Goal: Task Accomplishment & Management: Manage account settings

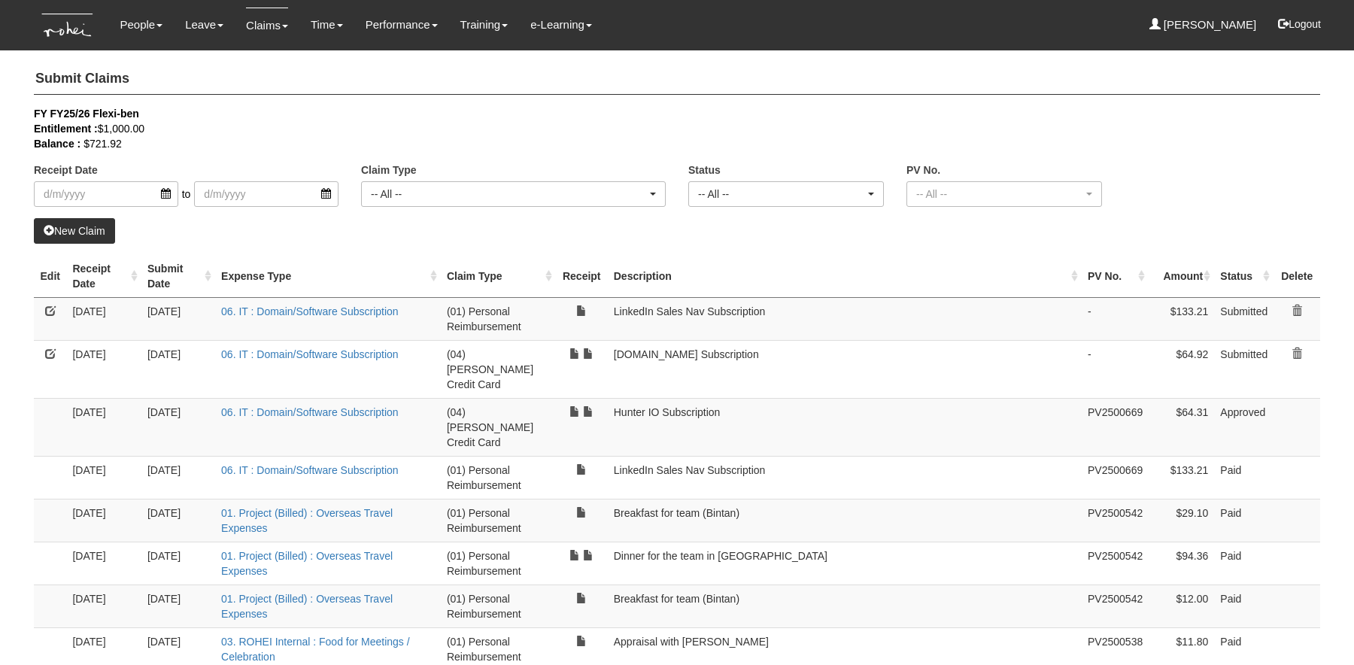
select select "50"
click at [265, 117] on link "Approve Claims" at bounding box center [294, 126] width 119 height 30
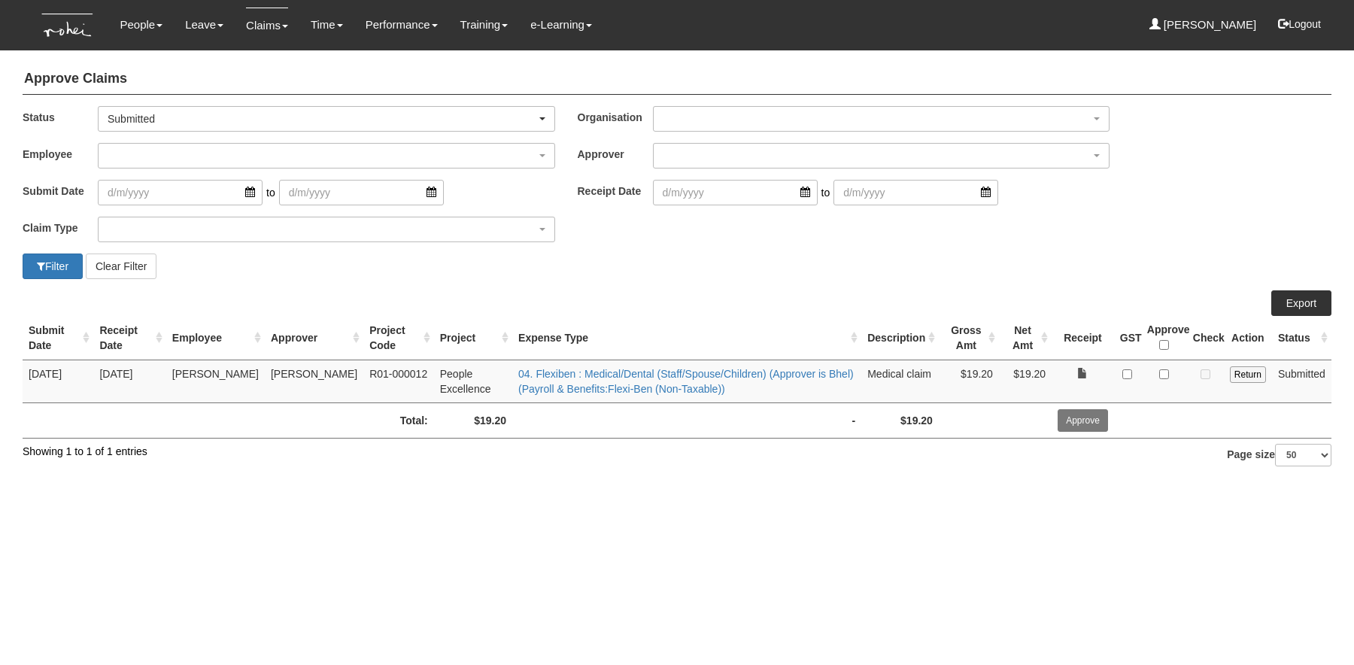
select select "50"
click at [1244, 373] on input "Return" at bounding box center [1247, 374] width 36 height 17
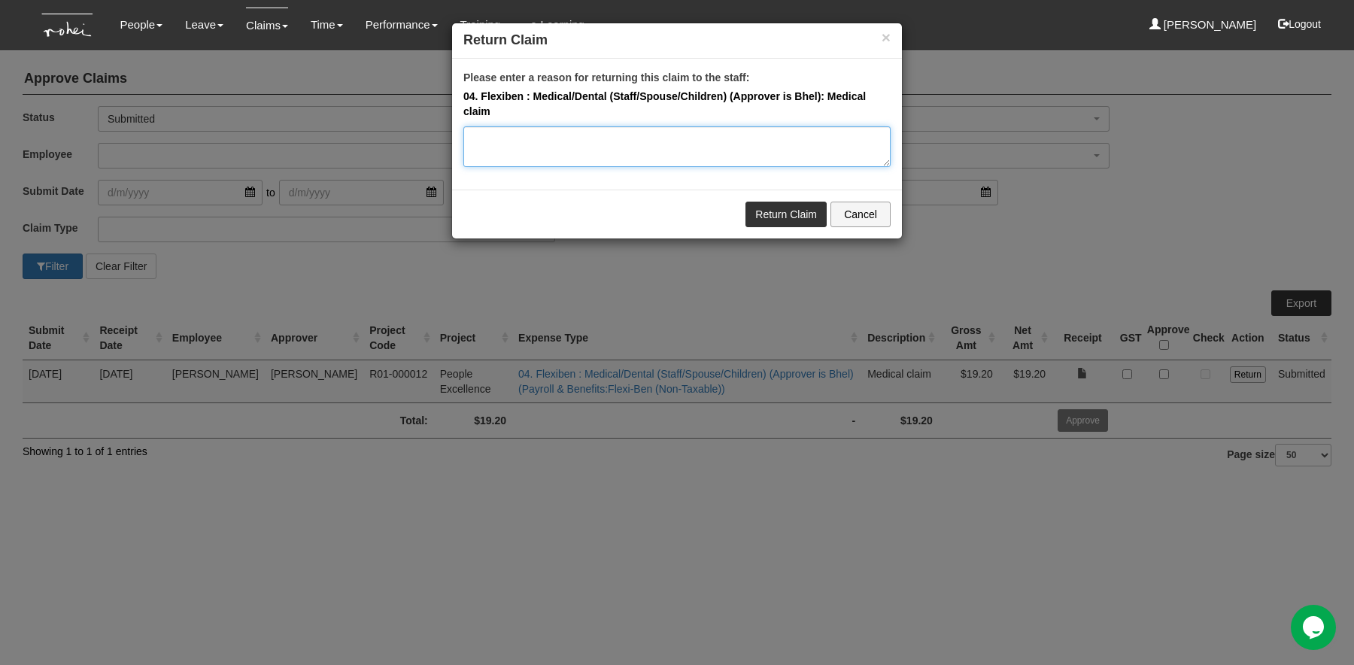
click at [610, 143] on textarea "Please enter a reason for returning this claim to the staff:" at bounding box center [676, 146] width 427 height 41
click at [856, 213] on button "Cancel" at bounding box center [860, 215] width 60 height 26
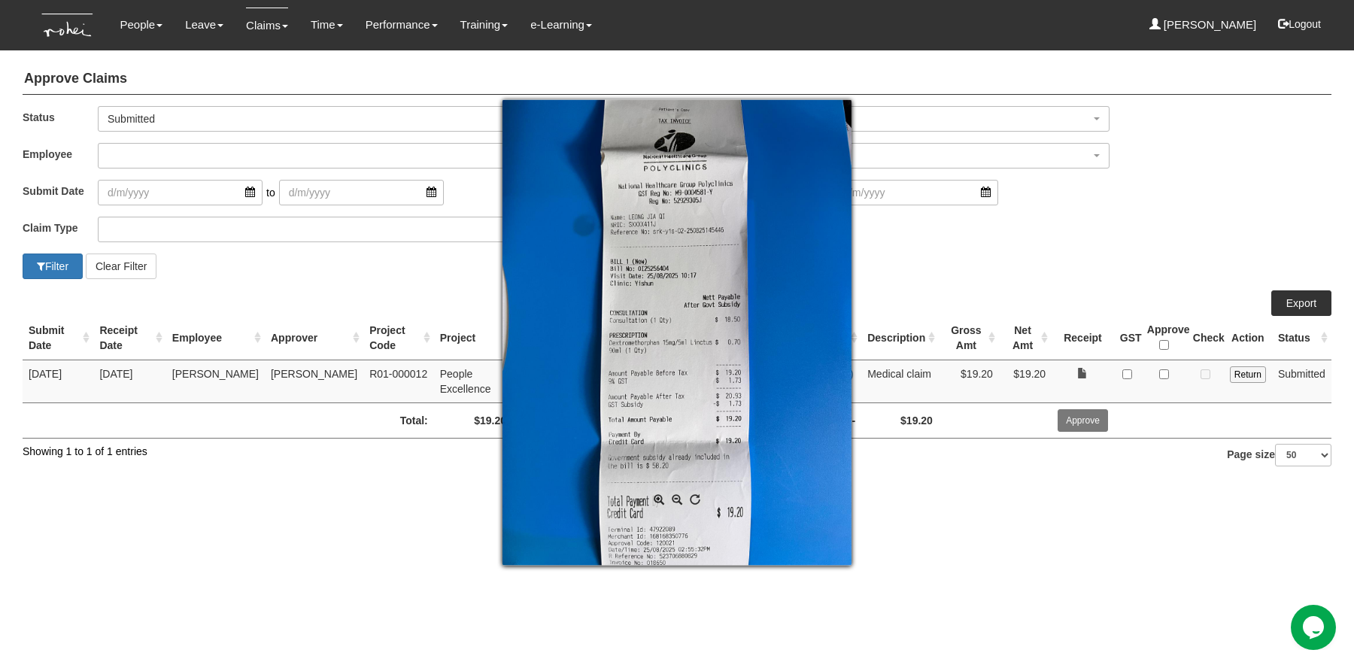
click at [1199, 196] on div at bounding box center [677, 332] width 1354 height 665
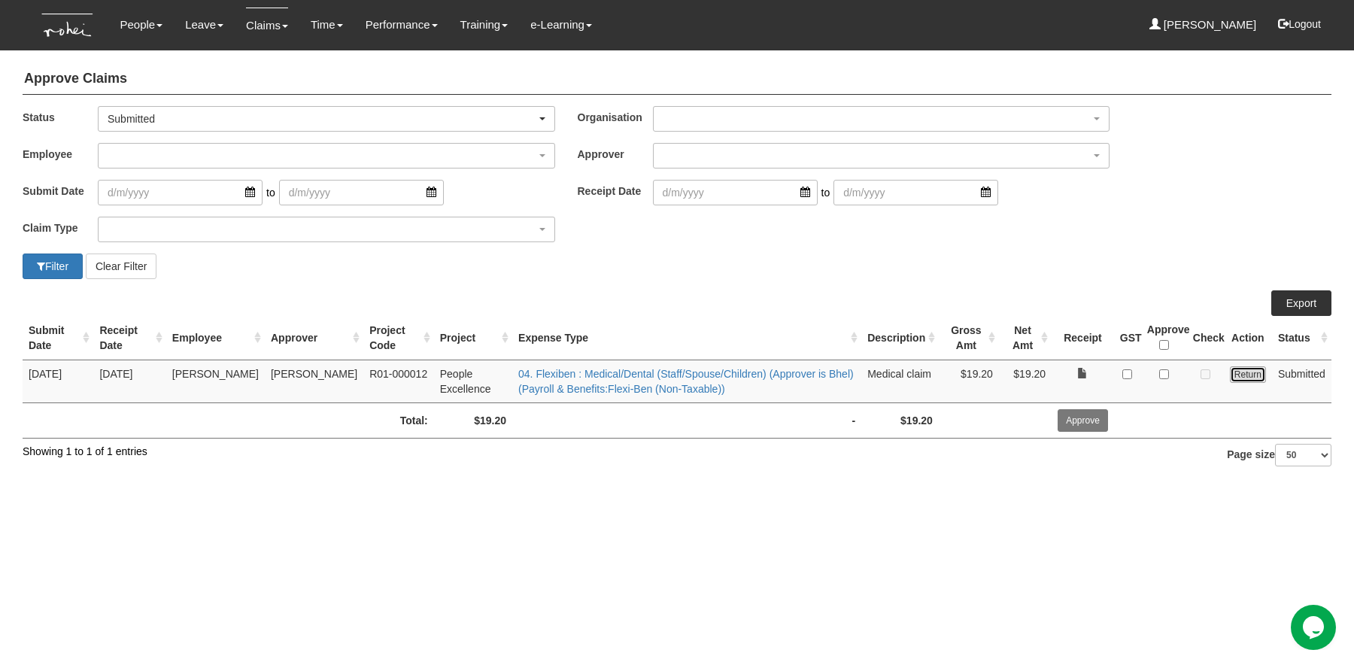
click at [1247, 368] on input "Return" at bounding box center [1247, 374] width 36 height 17
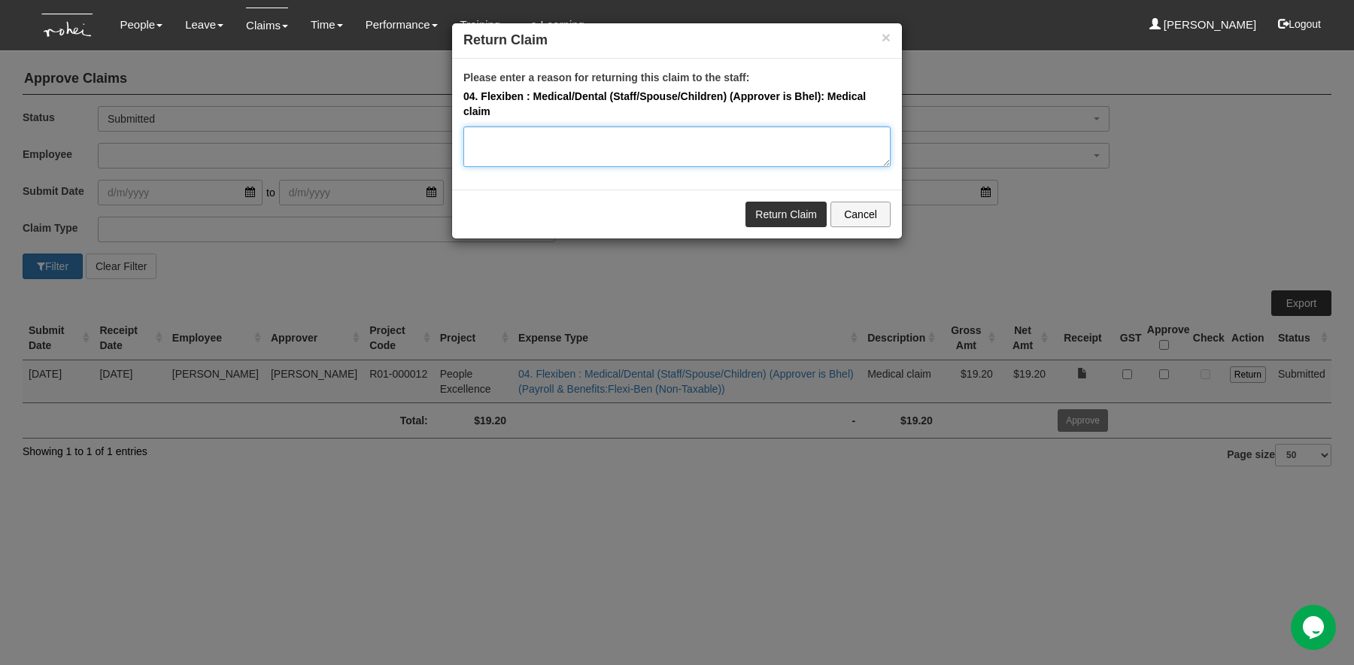
click at [659, 140] on textarea "Please enter a reason for returning this claim to the staff:" at bounding box center [676, 146] width 427 height 41
drag, startPoint x: 605, startPoint y: 137, endPoint x: 524, endPoint y: 139, distance: 80.5
click at [524, 139] on textarea "Hi Carolin, approver is Bhel. Please assist to change approver to Bhel. Thank y…" at bounding box center [676, 146] width 427 height 41
type textarea "Hi Carolin, please assist to change approver to Bhel. Thank you!"
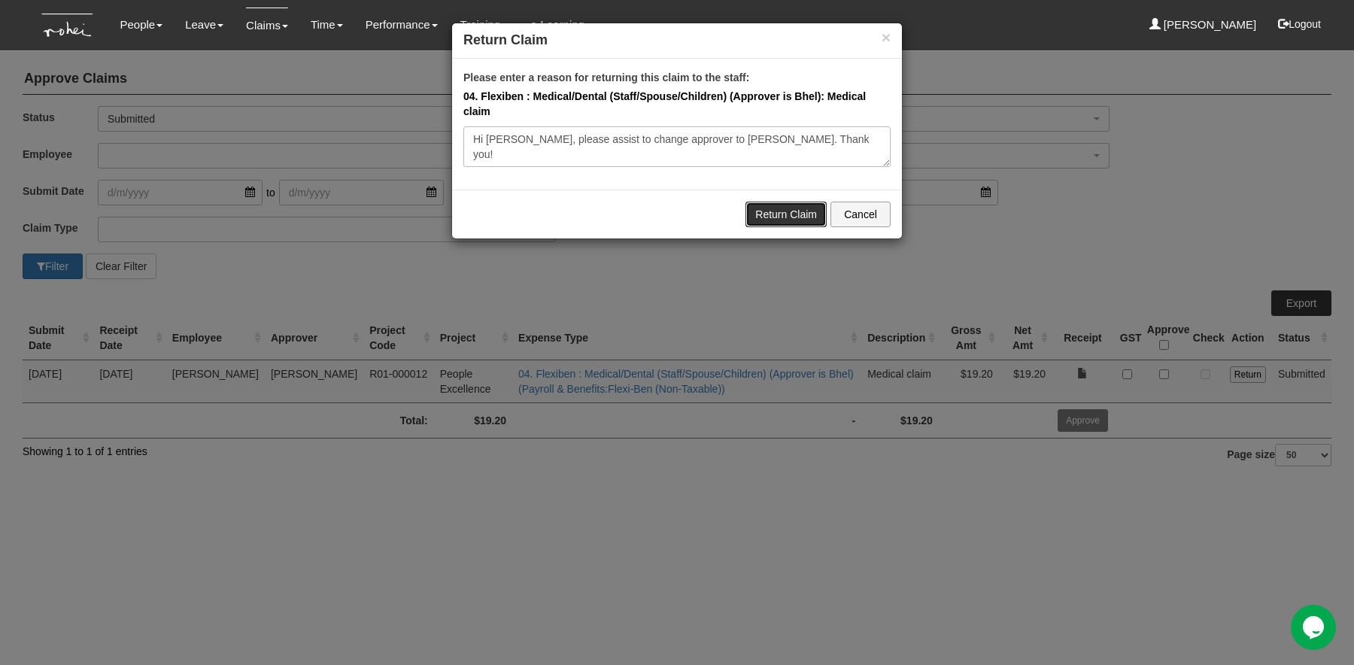
click at [796, 207] on link "Return Claim" at bounding box center [785, 215] width 81 height 26
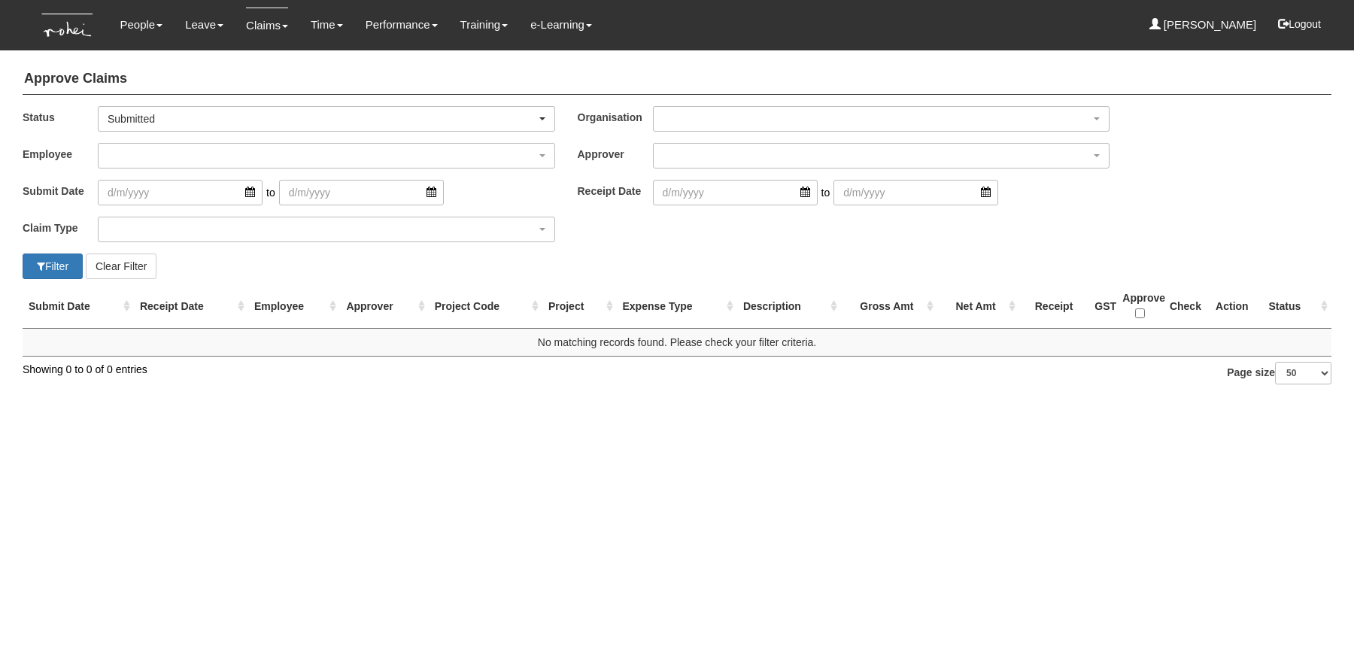
select select "50"
